Goal: Transaction & Acquisition: Book appointment/travel/reservation

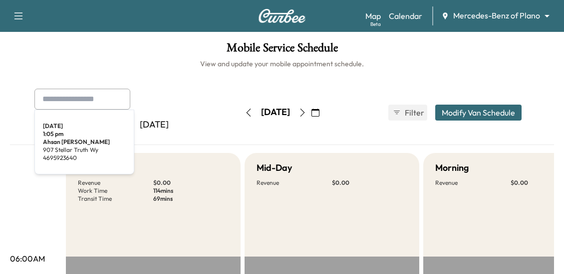
click at [88, 98] on input "text" at bounding box center [82, 99] width 96 height 21
click at [470, 12] on body "Book New Appointment Support Log Out Map Beta Calendar Mercedes-Benz of Plano *…" at bounding box center [282, 137] width 564 height 274
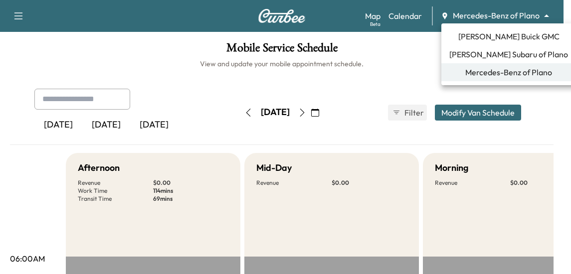
click at [489, 40] on span "[PERSON_NAME] Buick GMC" at bounding box center [509, 36] width 101 height 12
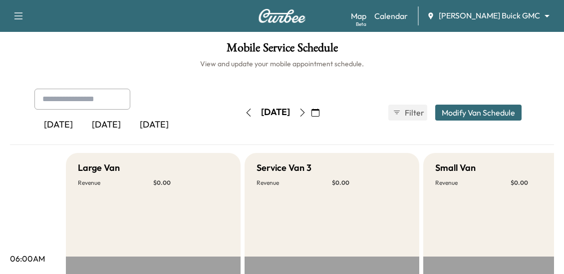
click at [506, 13] on body "Book New Appointment Support Log Out Map Beta Calendar [PERSON_NAME] Buick GMC …" at bounding box center [282, 137] width 564 height 274
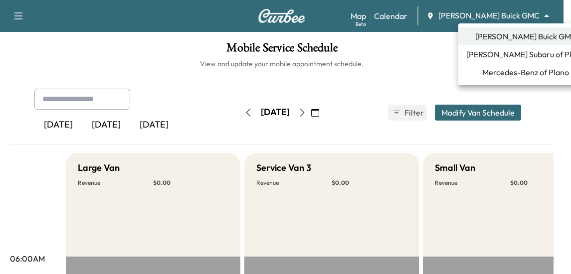
click at [502, 32] on span "[PERSON_NAME] Buick GMC" at bounding box center [526, 36] width 101 height 12
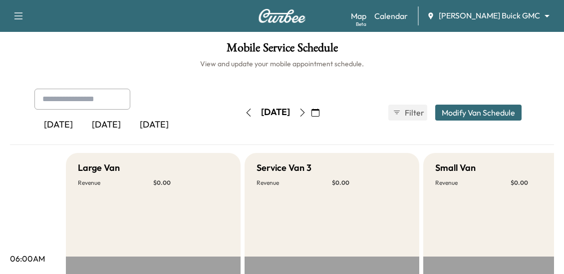
click at [16, 18] on icon "button" at bounding box center [18, 16] width 12 height 12
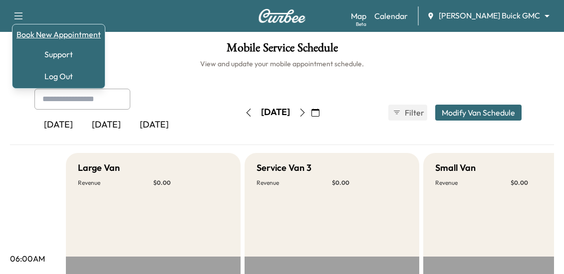
click at [56, 35] on link "Book New Appointment" at bounding box center [58, 34] width 84 height 12
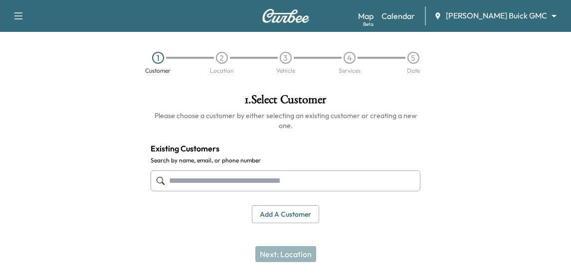
click at [230, 183] on input "text" at bounding box center [286, 181] width 270 height 21
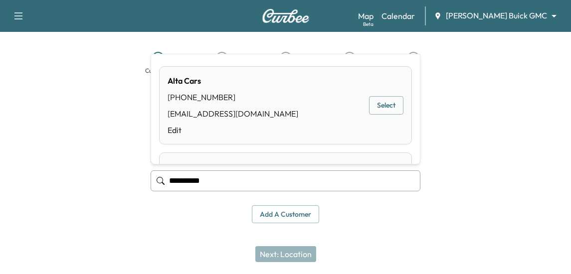
type input "**********"
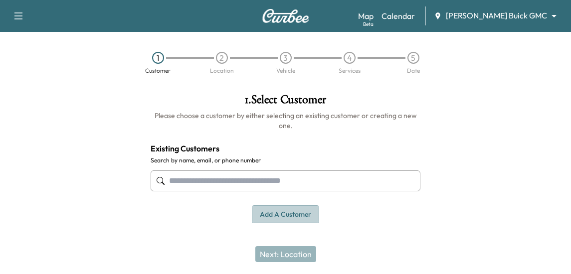
click at [278, 214] on button "Add a customer" at bounding box center [285, 215] width 67 height 18
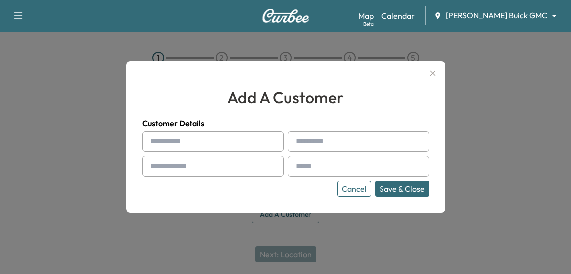
click at [354, 188] on button "Cancel" at bounding box center [354, 189] width 34 height 16
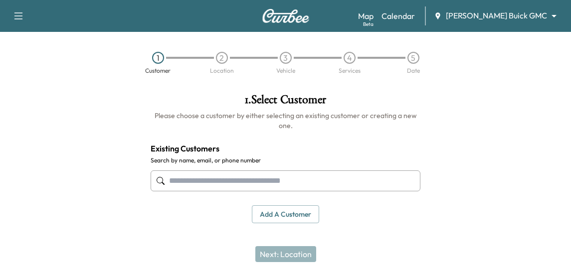
click at [167, 174] on input "text" at bounding box center [286, 181] width 270 height 21
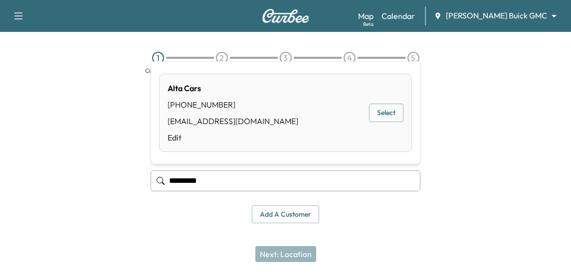
click at [390, 114] on button "Select" at bounding box center [386, 113] width 34 height 18
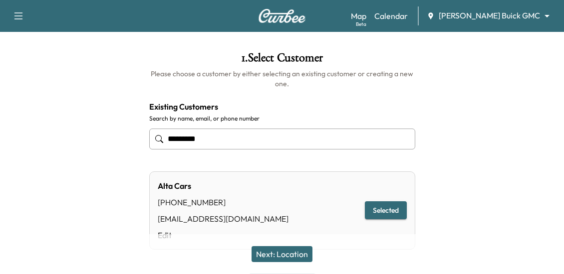
scroll to position [99, 0]
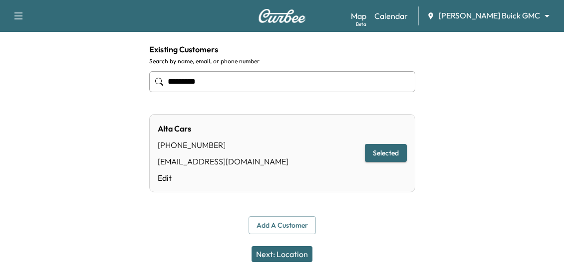
type input "*********"
click at [280, 254] on button "Next: Location" at bounding box center [282, 255] width 61 height 16
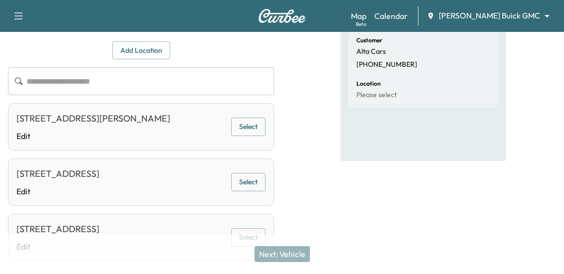
click at [248, 192] on button "Select" at bounding box center [248, 182] width 34 height 18
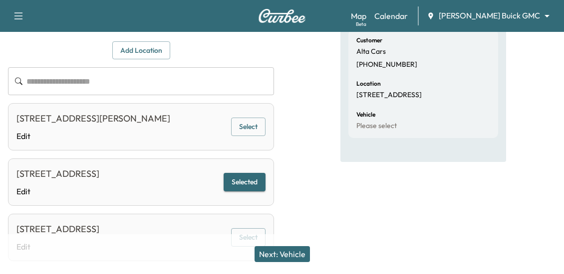
click at [64, 79] on input "text" at bounding box center [150, 81] width 248 height 28
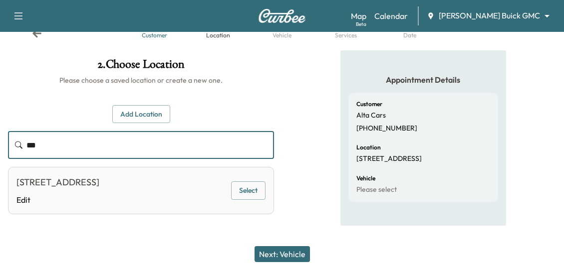
scroll to position [35, 0]
type input "**********"
click at [252, 188] on button "Select" at bounding box center [248, 191] width 34 height 18
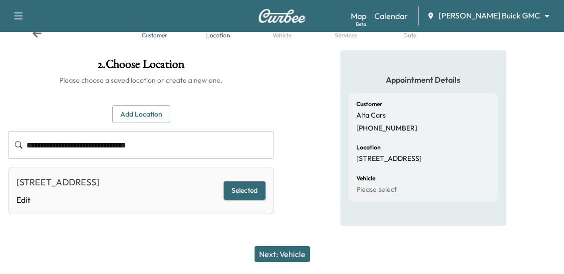
click at [280, 254] on button "Next: Vehicle" at bounding box center [282, 255] width 55 height 16
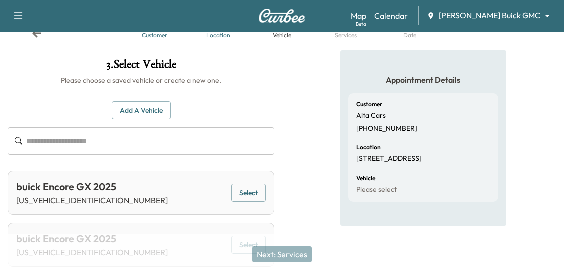
click at [89, 146] on input "text" at bounding box center [150, 141] width 248 height 28
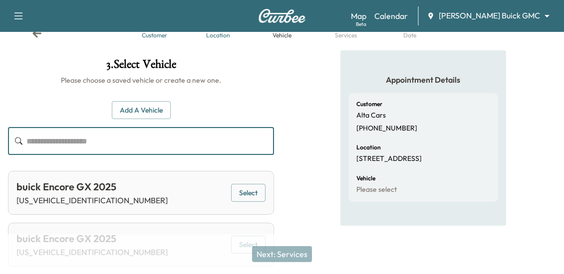
click at [92, 131] on input "text" at bounding box center [150, 141] width 248 height 28
click at [249, 189] on button "Select" at bounding box center [248, 193] width 34 height 18
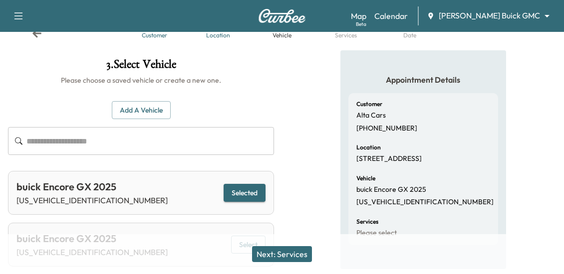
click at [281, 253] on button "Next: Services" at bounding box center [282, 255] width 60 height 16
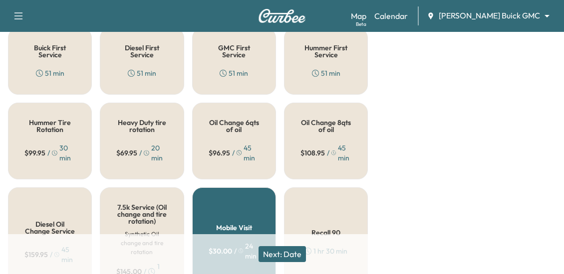
scroll to position [335, 0]
drag, startPoint x: 58, startPoint y: 66, endPoint x: 58, endPoint y: 72, distance: 6.0
click at [58, 66] on div "Buick First Service 51 min" at bounding box center [50, 61] width 84 height 67
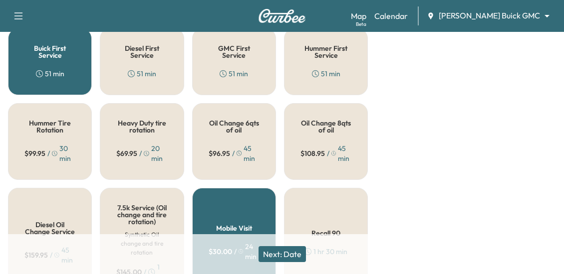
click at [280, 254] on button "Next: Date" at bounding box center [282, 255] width 47 height 16
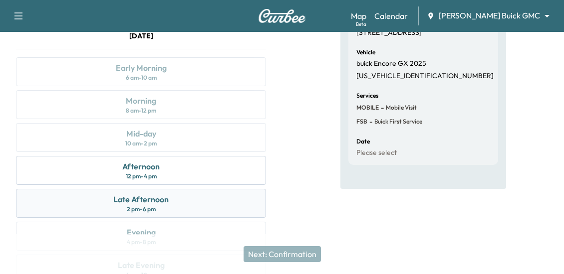
scroll to position [165, 0]
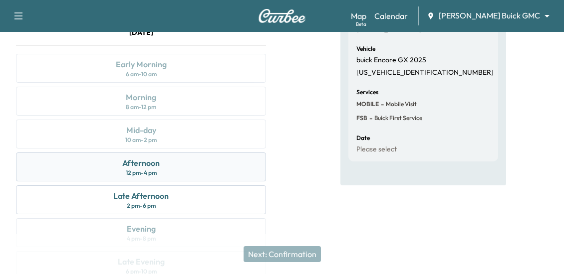
click at [152, 170] on div "12 pm - 4 pm" at bounding box center [141, 173] width 31 height 8
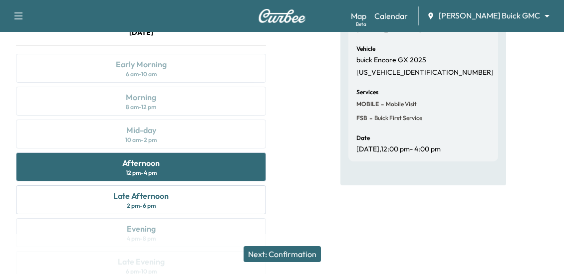
click at [277, 249] on button "Next: Confirmation" at bounding box center [282, 255] width 77 height 16
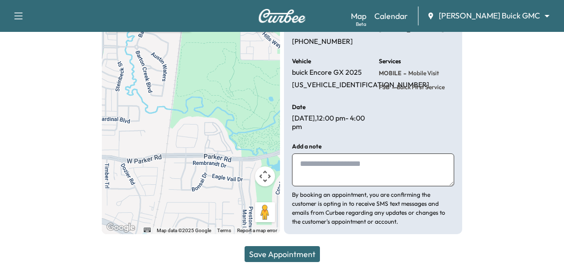
click at [326, 174] on textarea at bounding box center [373, 170] width 162 height 33
type textarea "*"
type textarea "**********"
click at [271, 250] on button "Save Appointment" at bounding box center [282, 255] width 75 height 16
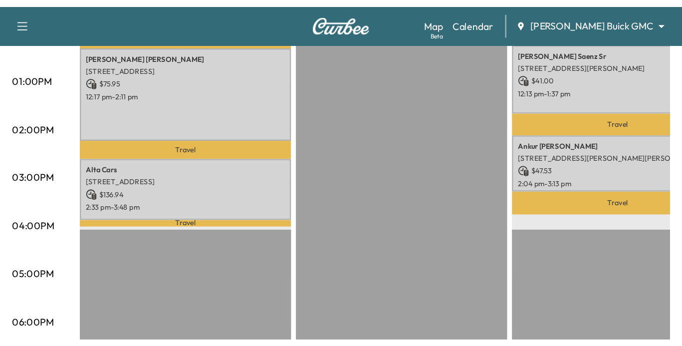
scroll to position [439, 0]
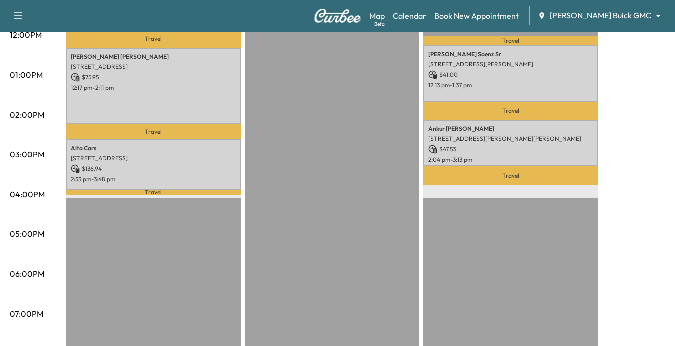
click at [41, 162] on div "06:00AM 07:00AM 08:00AM 09:00AM 10:00AM 11:00AM 12:00PM 01:00PM 02:00PM 03:00PM…" at bounding box center [38, 113] width 56 height 636
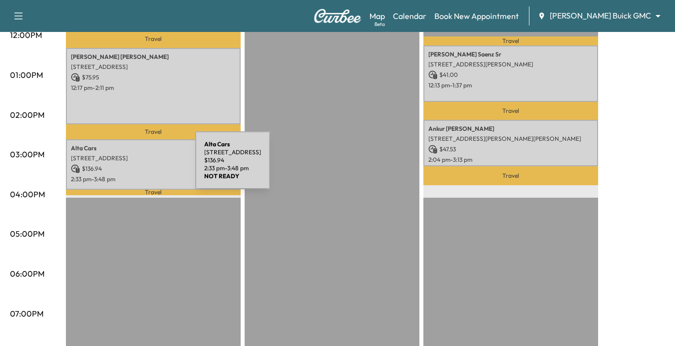
click at [120, 166] on p "$ 136.94" at bounding box center [153, 168] width 165 height 9
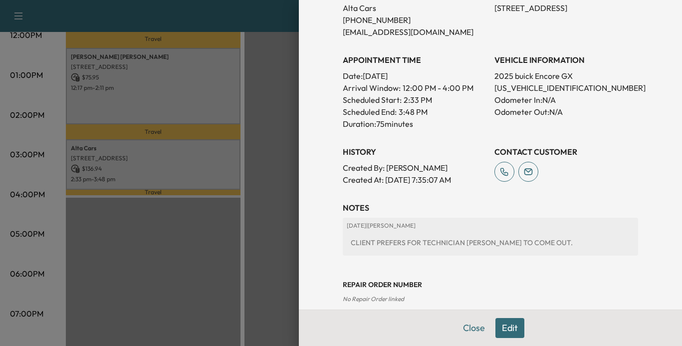
scroll to position [153, 0]
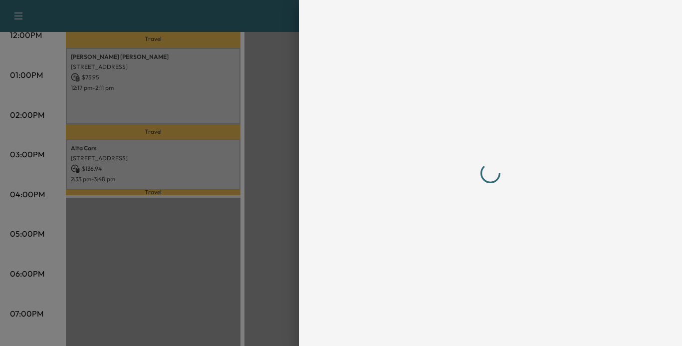
click at [473, 274] on div at bounding box center [490, 173] width 319 height 346
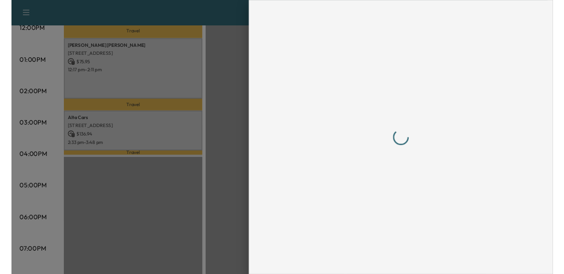
scroll to position [0, 0]
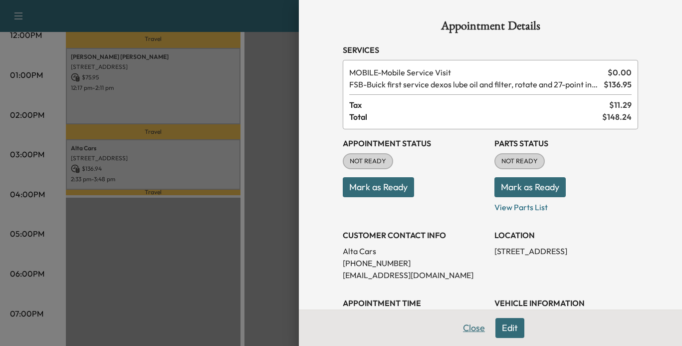
click at [464, 274] on button "Close" at bounding box center [474, 328] width 35 height 20
